Goal: Task Accomplishment & Management: Use online tool/utility

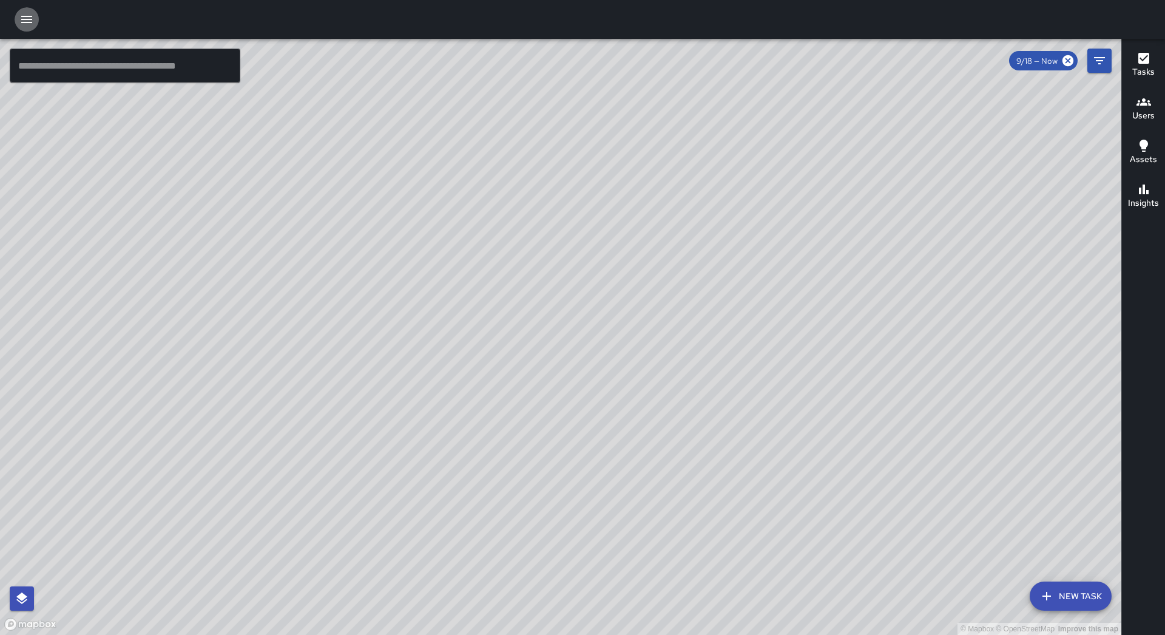
click at [30, 22] on icon "button" at bounding box center [26, 19] width 11 height 7
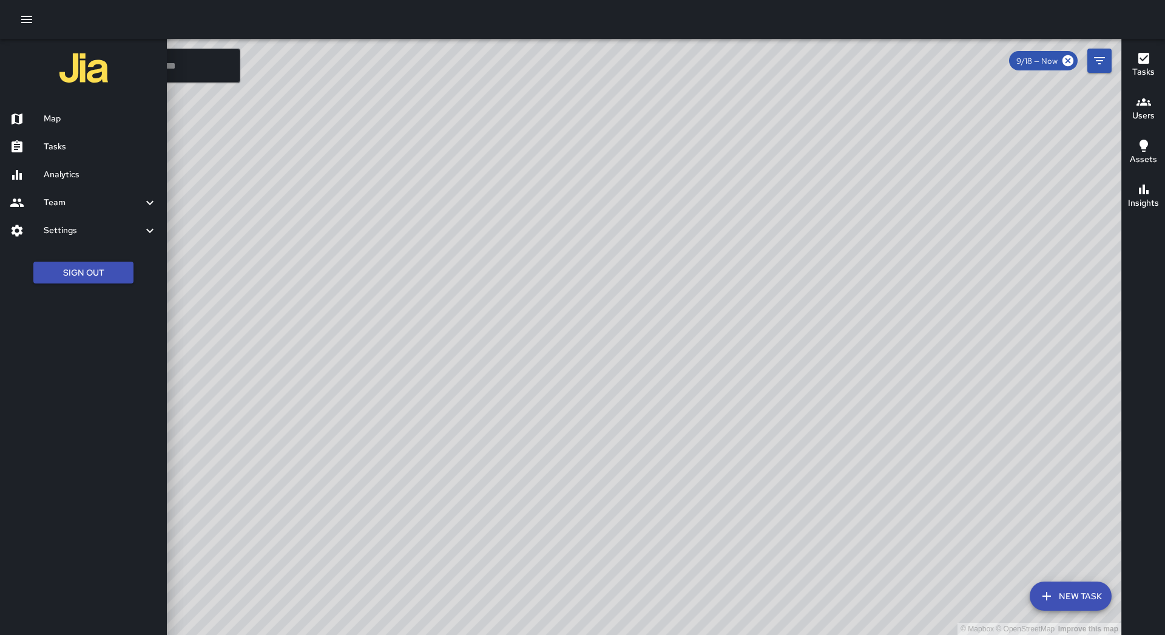
click at [63, 146] on h6 "Tasks" at bounding box center [100, 146] width 113 height 13
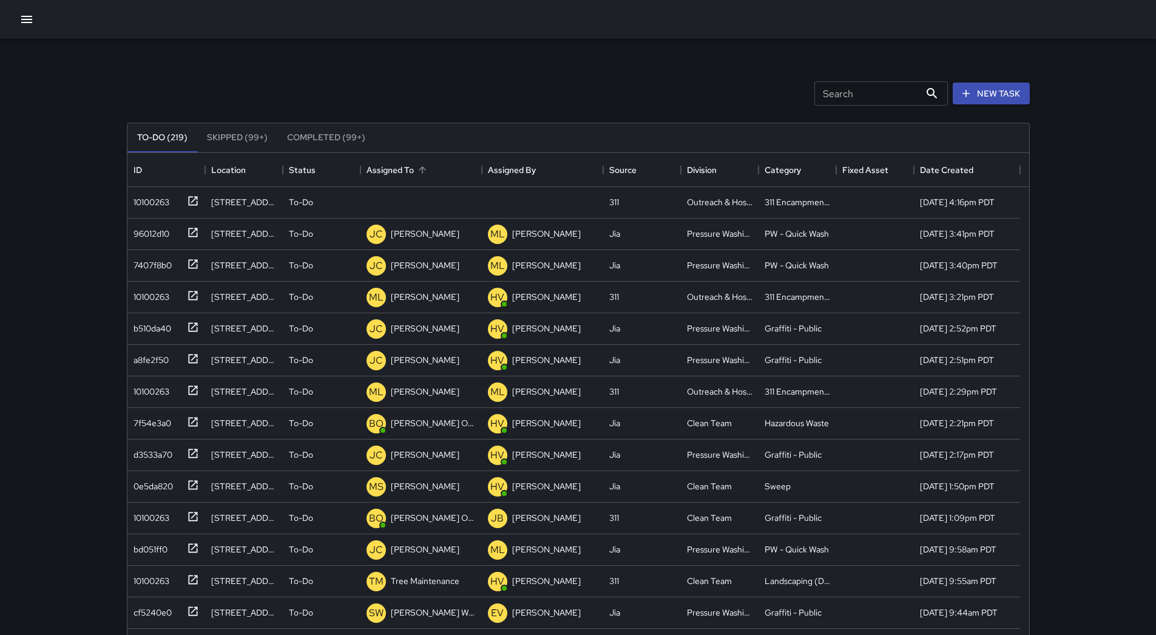
scroll to position [505, 893]
click at [422, 163] on button "Sort" at bounding box center [422, 169] width 17 height 17
click at [166, 203] on div "10100263" at bounding box center [149, 199] width 41 height 17
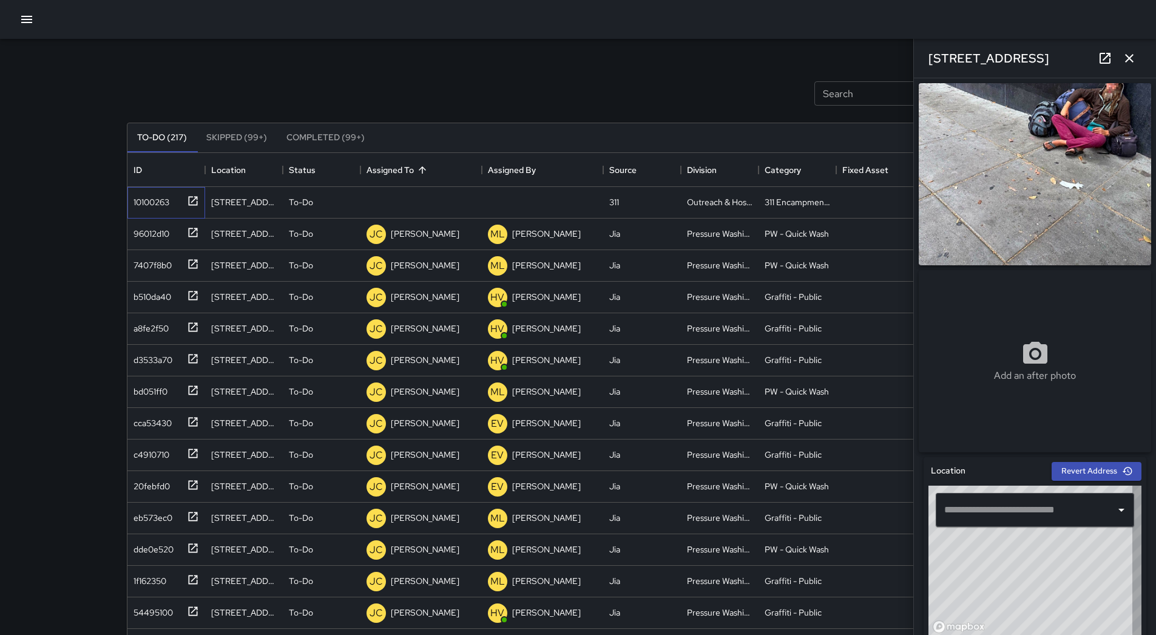
type input "**********"
click at [421, 200] on p "Unassigned" at bounding box center [413, 202] width 44 height 12
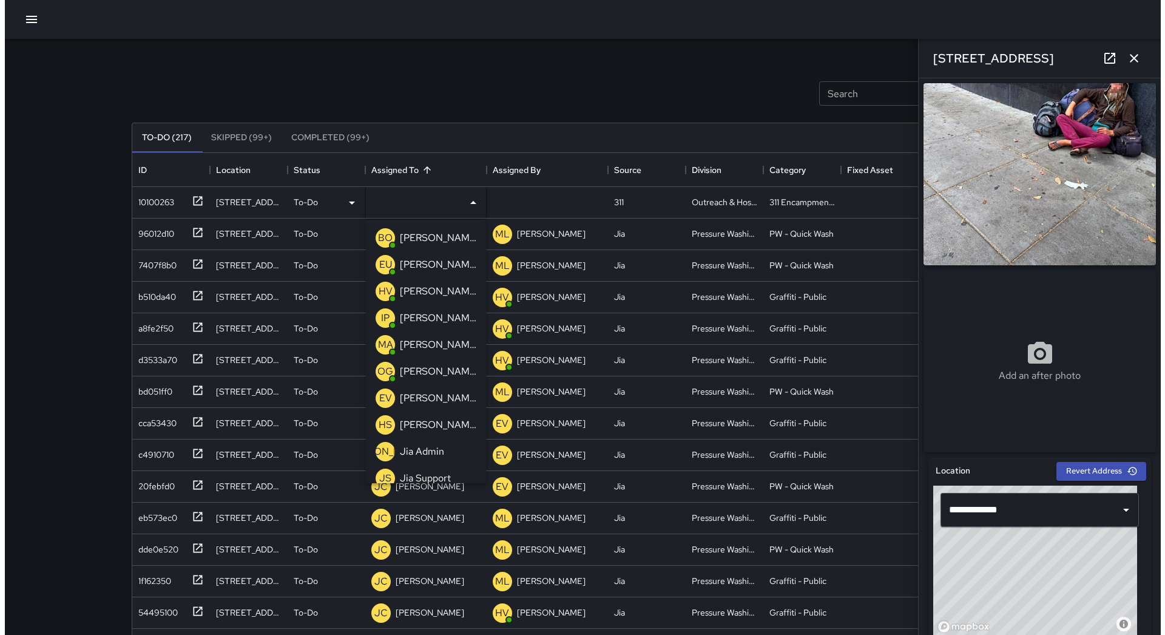
scroll to position [387, 0]
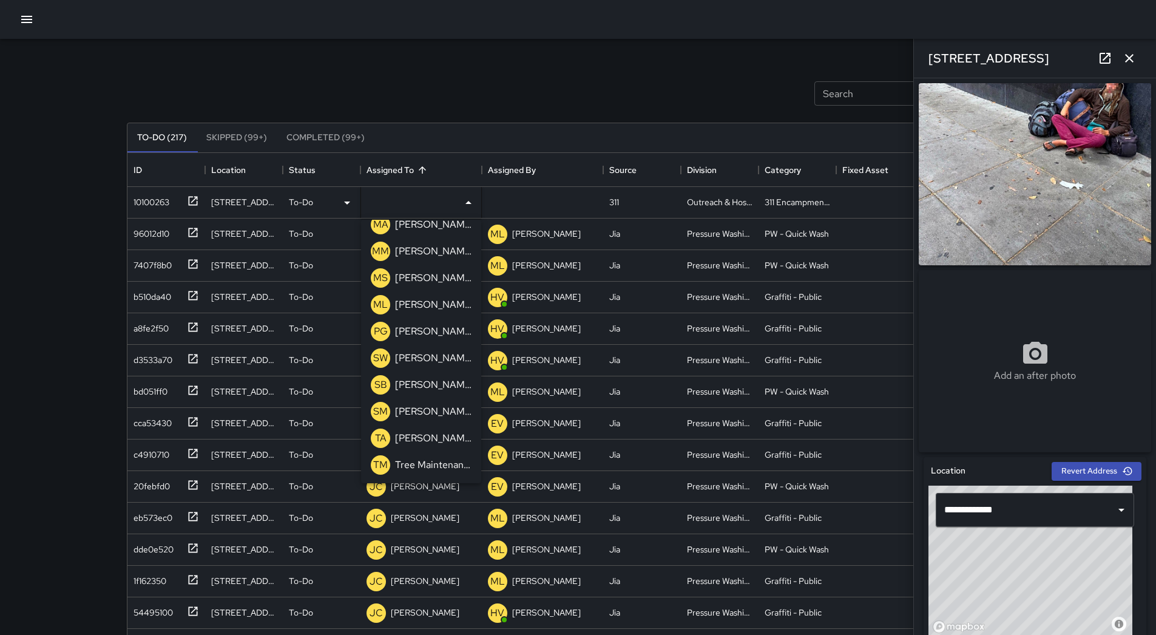
click at [408, 297] on div "[PERSON_NAME]" at bounding box center [433, 304] width 81 height 19
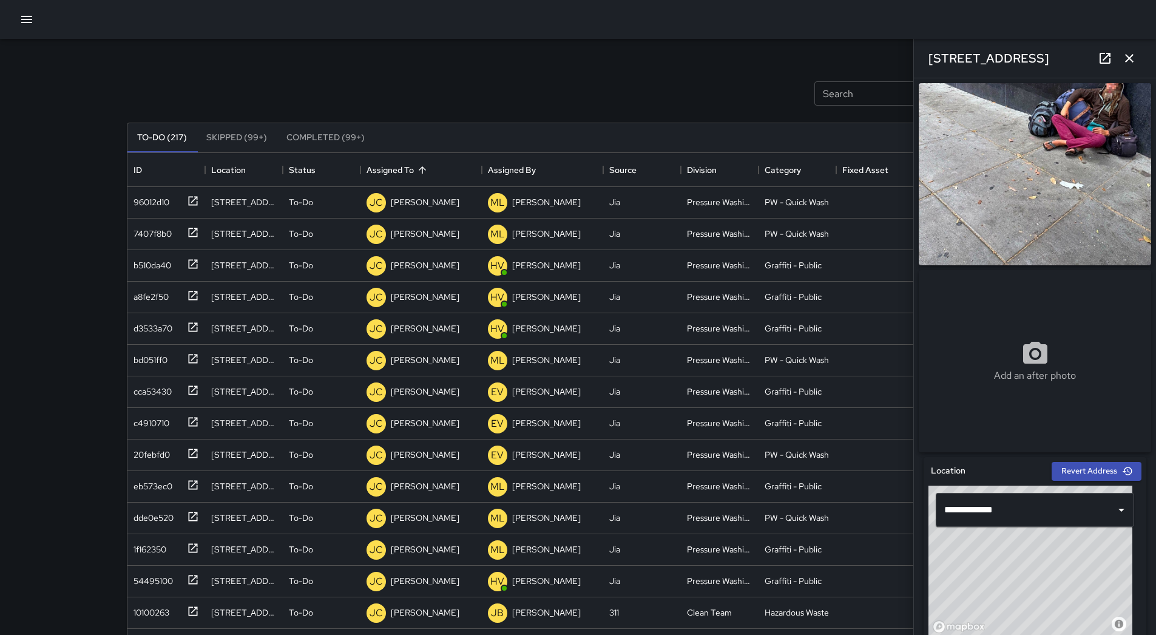
click at [24, 29] on button "button" at bounding box center [27, 19] width 24 height 24
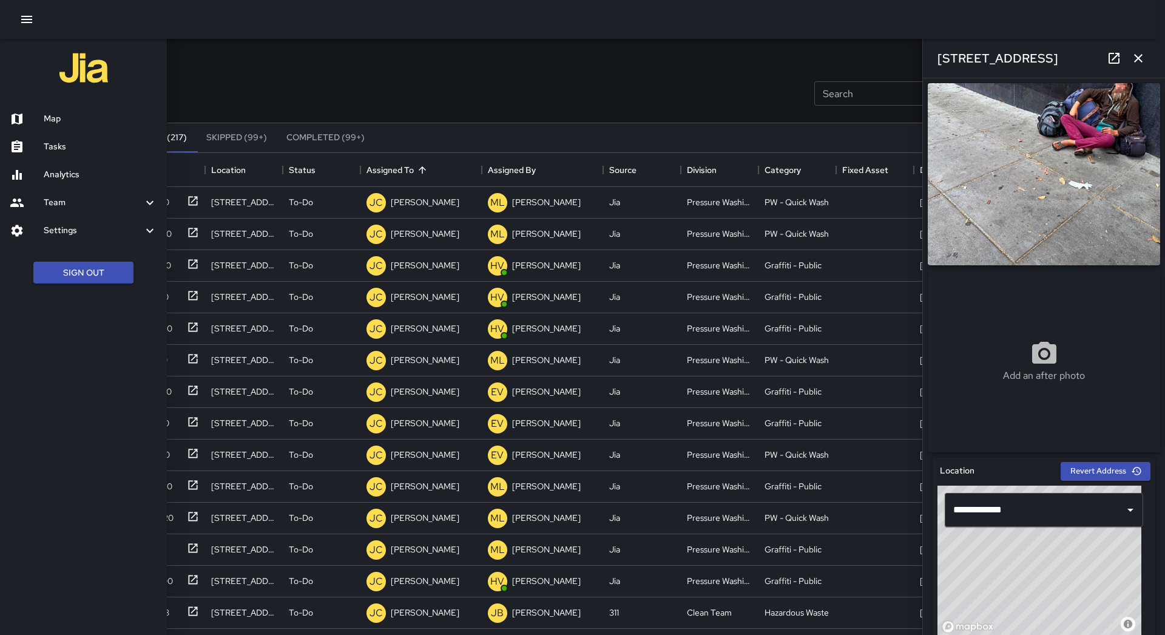
drag, startPoint x: 50, startPoint y: 123, endPoint x: 743, endPoint y: 550, distance: 814.4
click at [49, 123] on h6 "Map" at bounding box center [100, 118] width 113 height 13
